Goal: Task Accomplishment & Management: Use online tool/utility

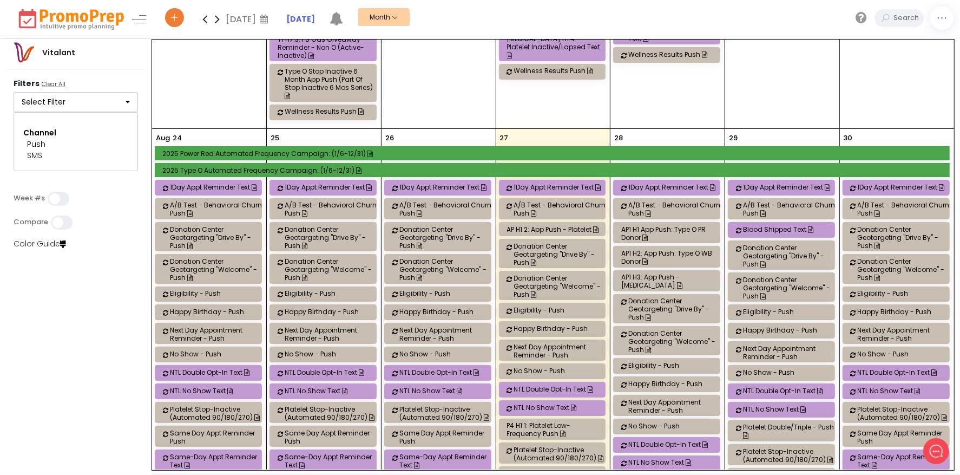
scroll to position [2057, 0]
click at [97, 107] on button "Select Filter" at bounding box center [76, 102] width 125 height 21
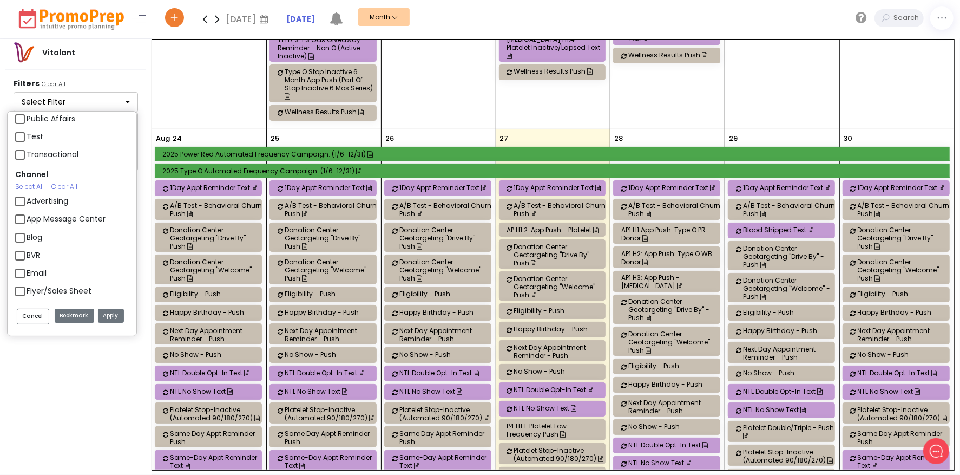
scroll to position [866, 0]
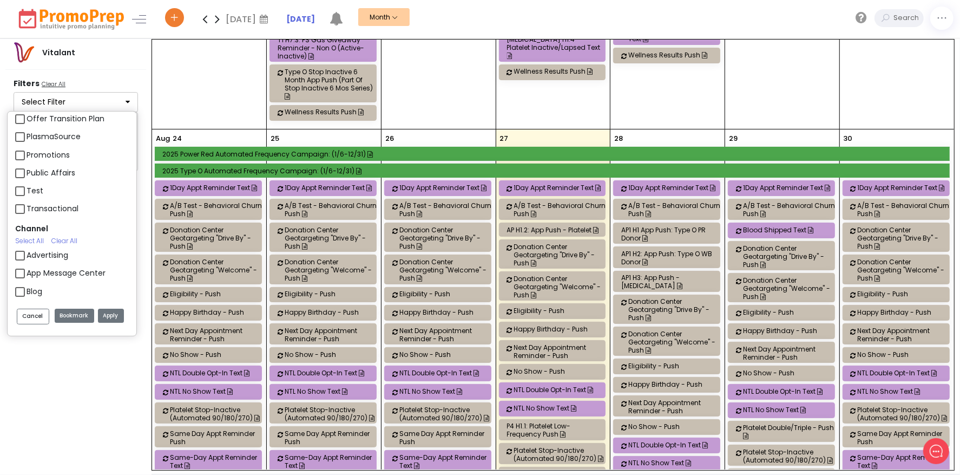
click at [27, 276] on label "App Message Center" at bounding box center [66, 272] width 79 height 11
click at [27, 272] on input "App Message Center" at bounding box center [30, 268] width 7 height 7
checkbox input "true"
click at [104, 310] on button "Apply" at bounding box center [111, 316] width 26 height 15
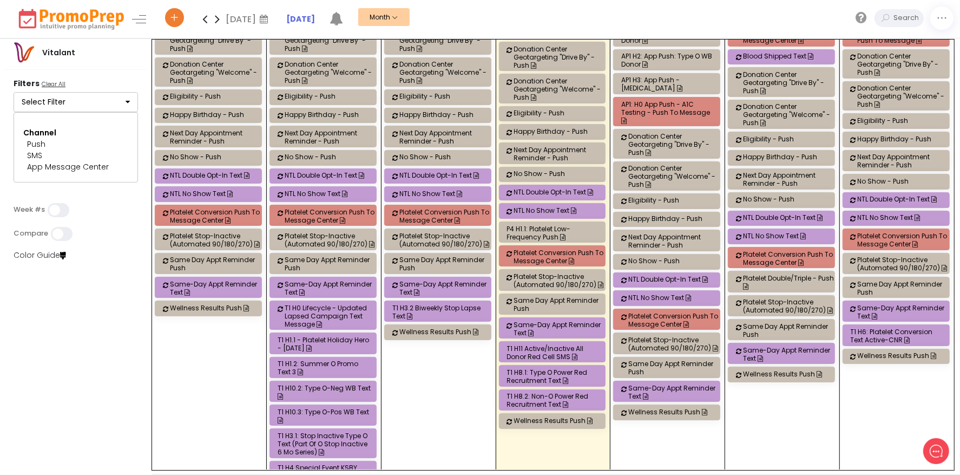
scroll to position [2490, 0]
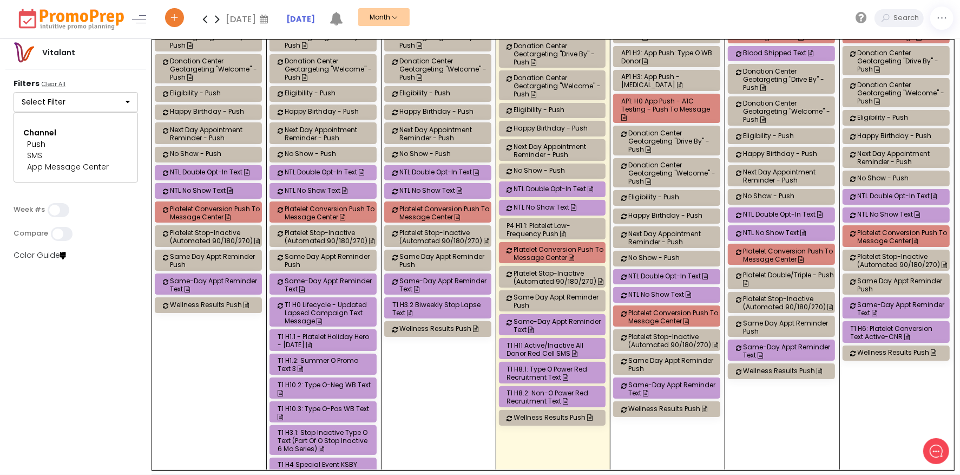
click at [676, 97] on div "AP1: H0 App Push - A1C Testing - Push to Message" at bounding box center [668, 109] width 94 height 24
